Goal: Register for event/course

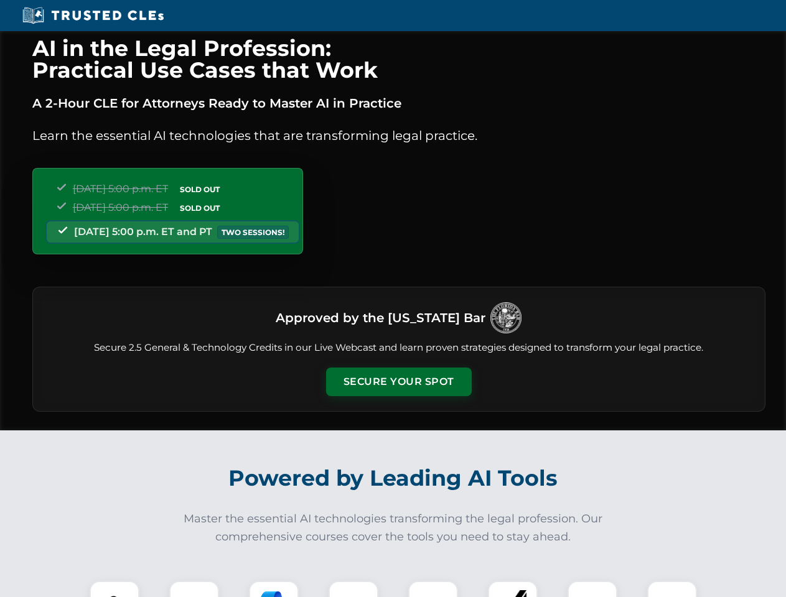
click at [398, 382] on button "Secure Your Spot" at bounding box center [399, 382] width 146 height 29
click at [115, 589] on img at bounding box center [114, 606] width 36 height 36
